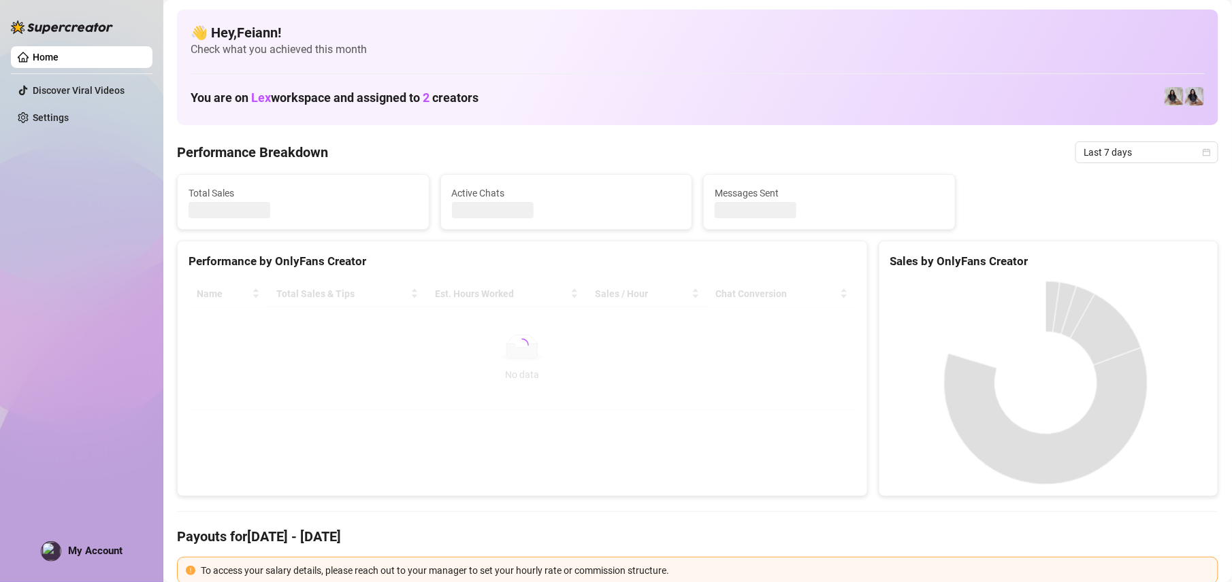
click at [84, 557] on div "My Account" at bounding box center [82, 552] width 82 height 20
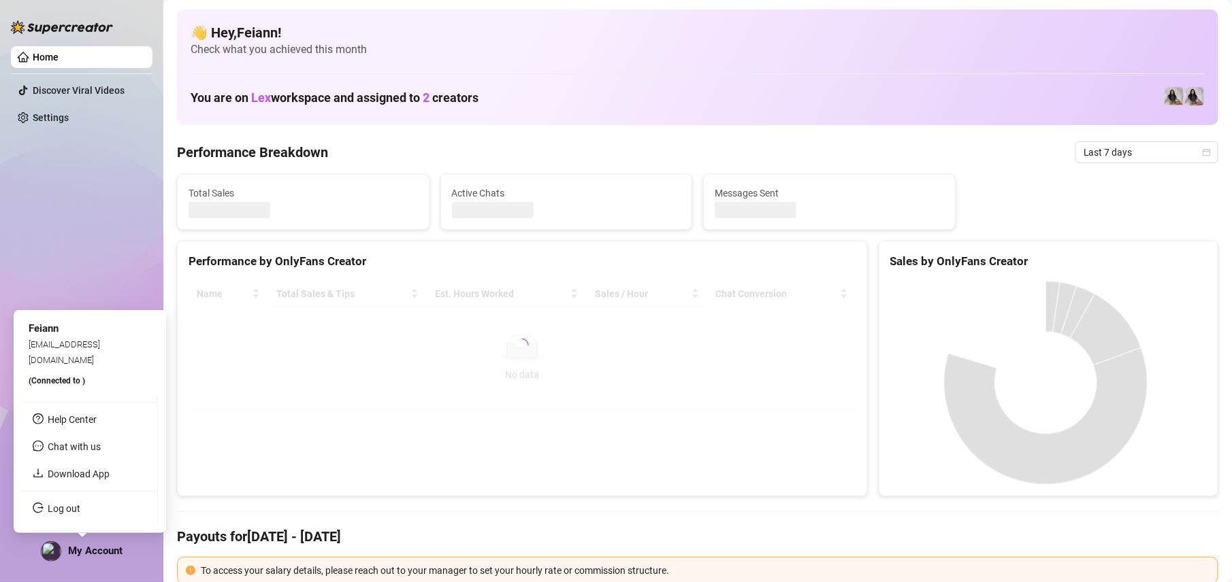
click at [74, 520] on ul "Help Center Chat with us Download App Log out" at bounding box center [90, 460] width 136 height 129
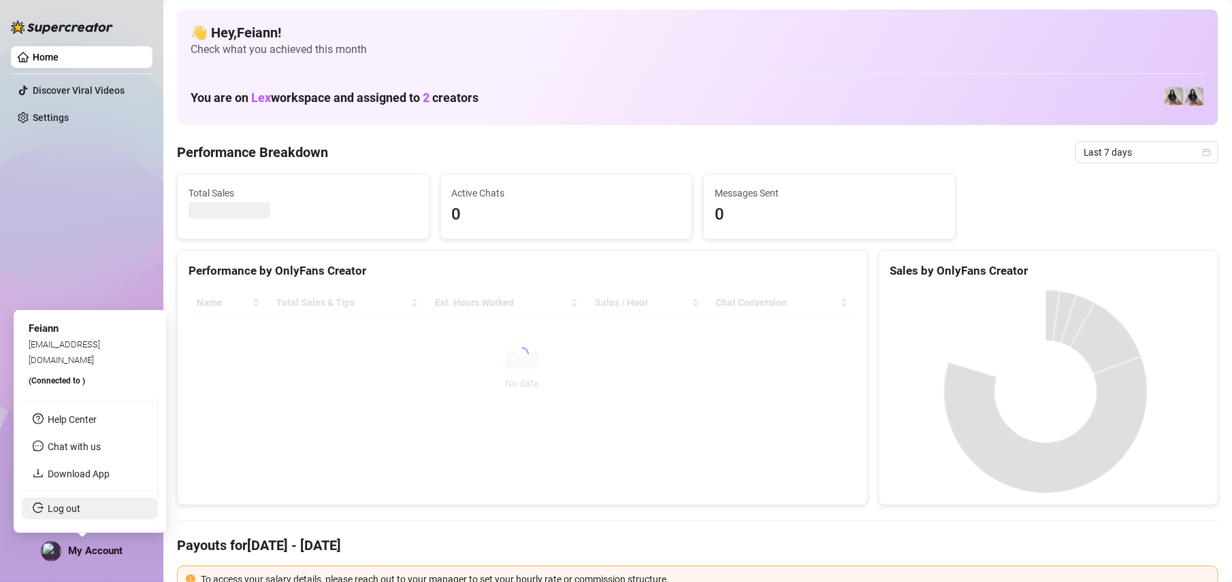
click at [80, 509] on link "Log out" at bounding box center [64, 509] width 33 height 11
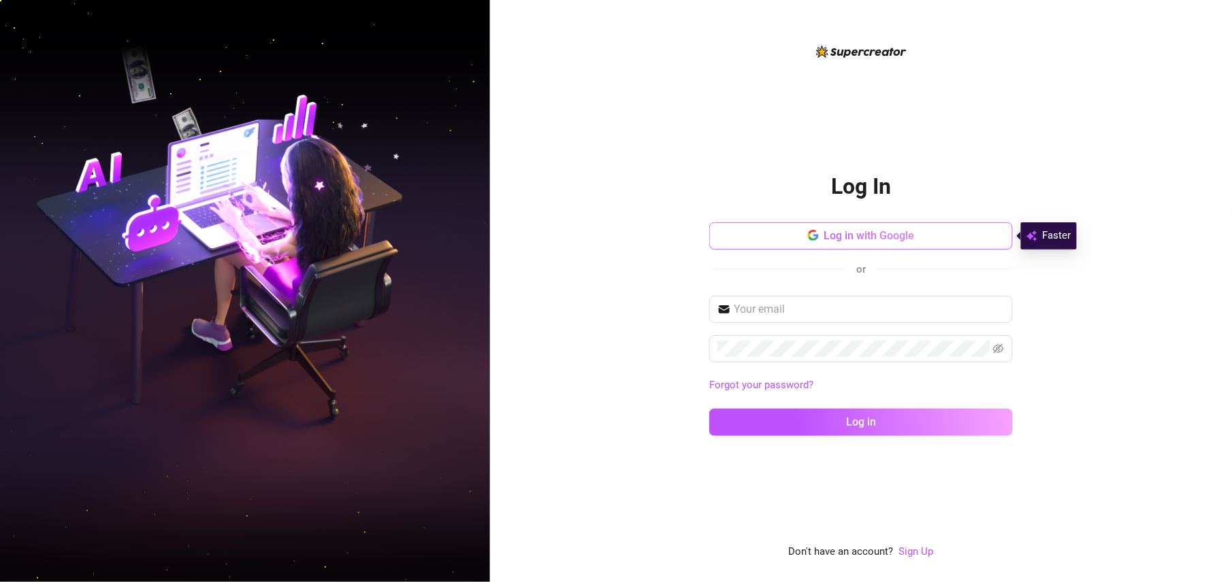
click at [806, 237] on button "Log in with Google" at bounding box center [860, 236] width 303 height 27
